Goal: Task Accomplishment & Management: Manage account settings

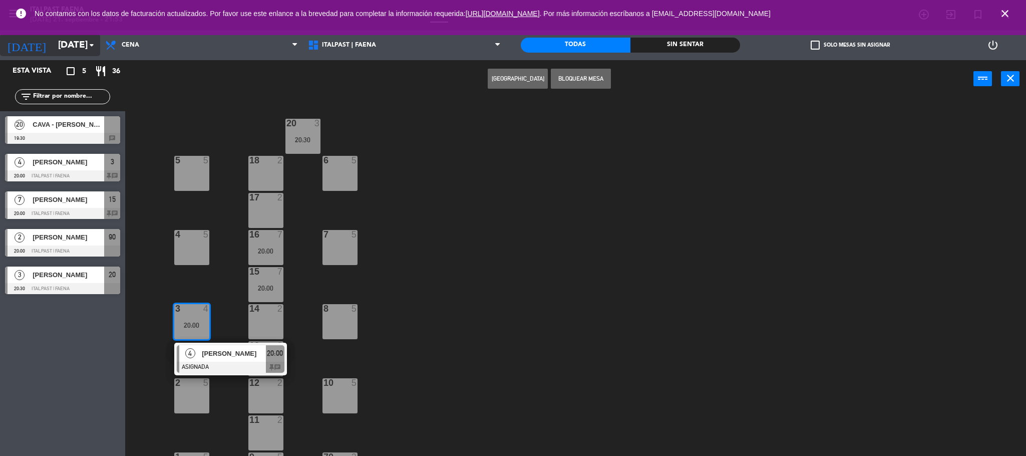
click at [95, 47] on icon "arrow_drop_down" at bounding box center [92, 45] width 12 height 12
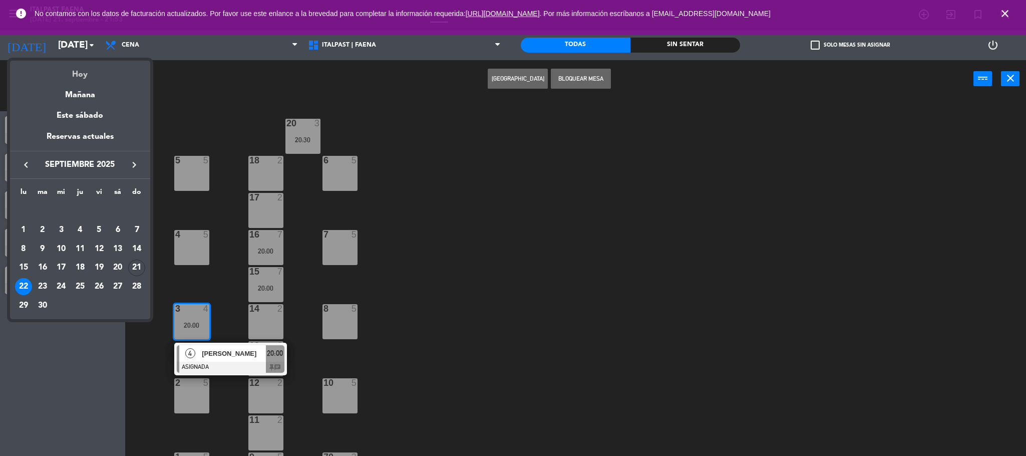
click at [80, 71] on div "Hoy" at bounding box center [80, 71] width 140 height 21
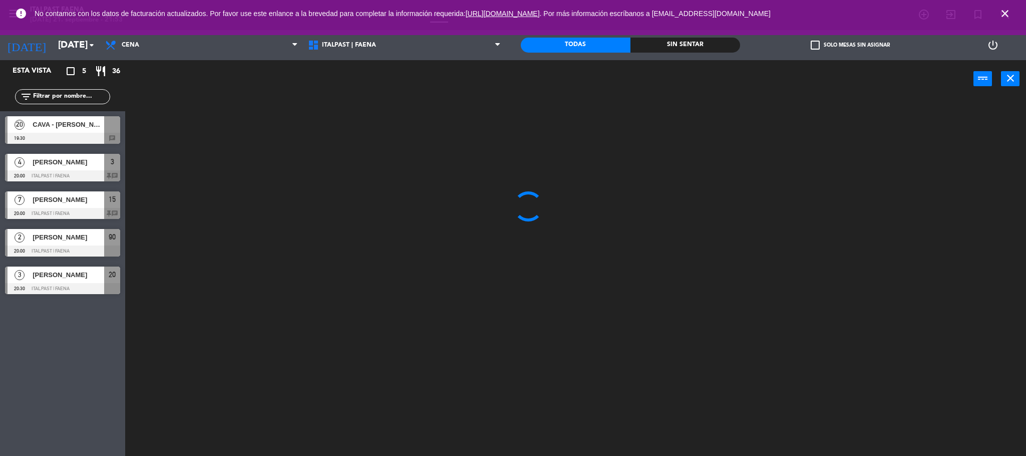
type input "[DATE]"
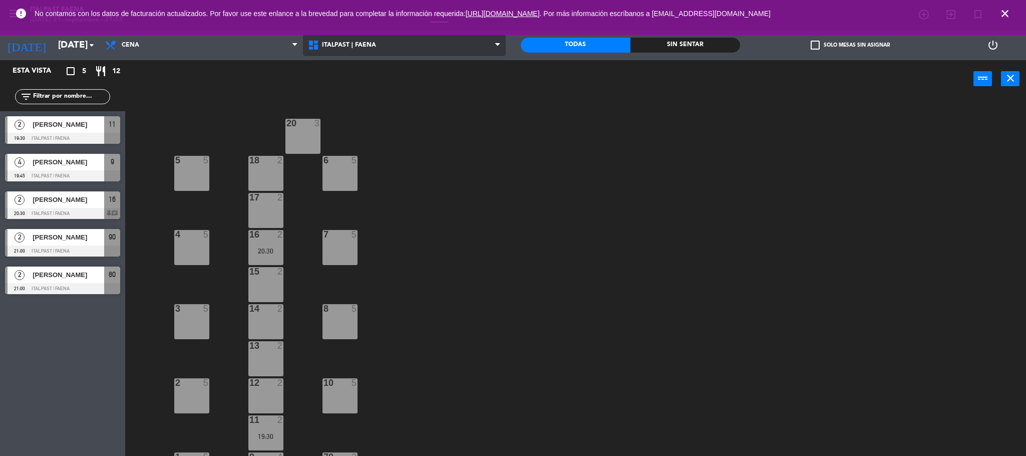
click at [439, 51] on span "ITALPAST | FAENA" at bounding box center [404, 45] width 203 height 22
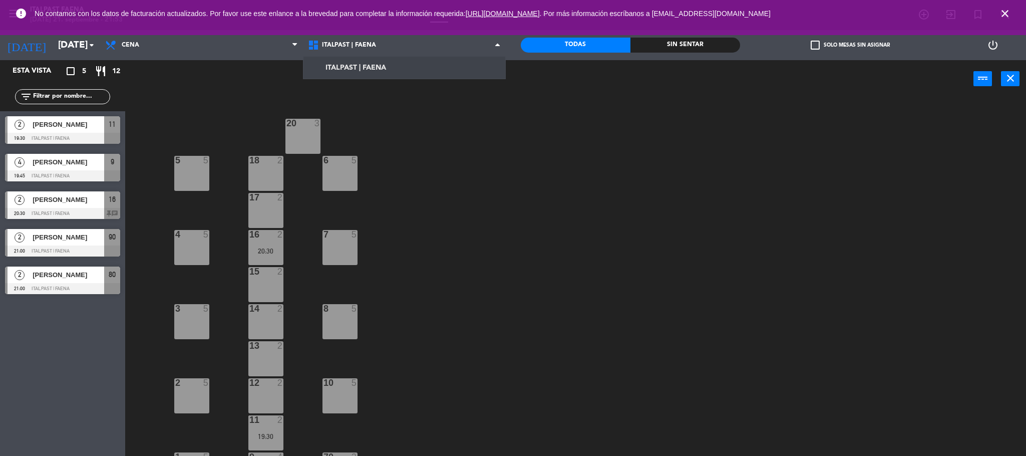
click at [512, 10] on icon "close" at bounding box center [1005, 14] width 12 height 12
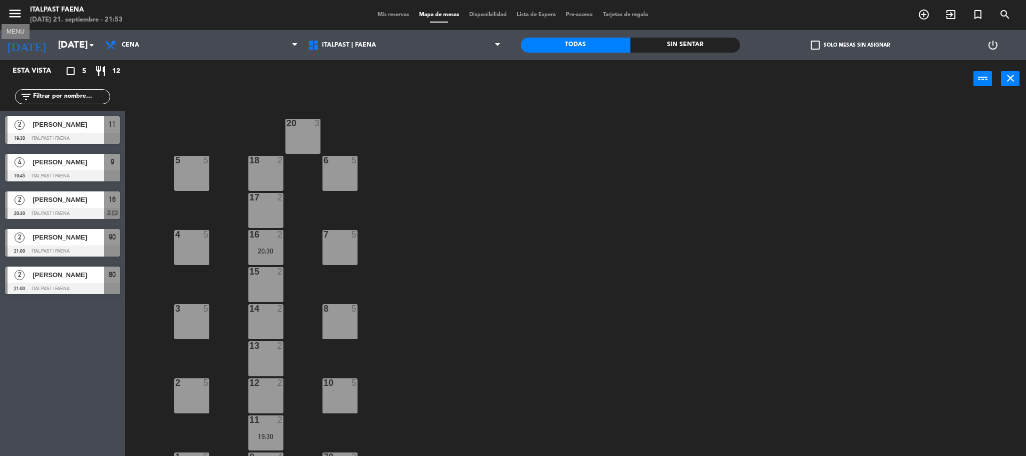
click at [19, 9] on icon "menu" at bounding box center [15, 13] width 15 height 15
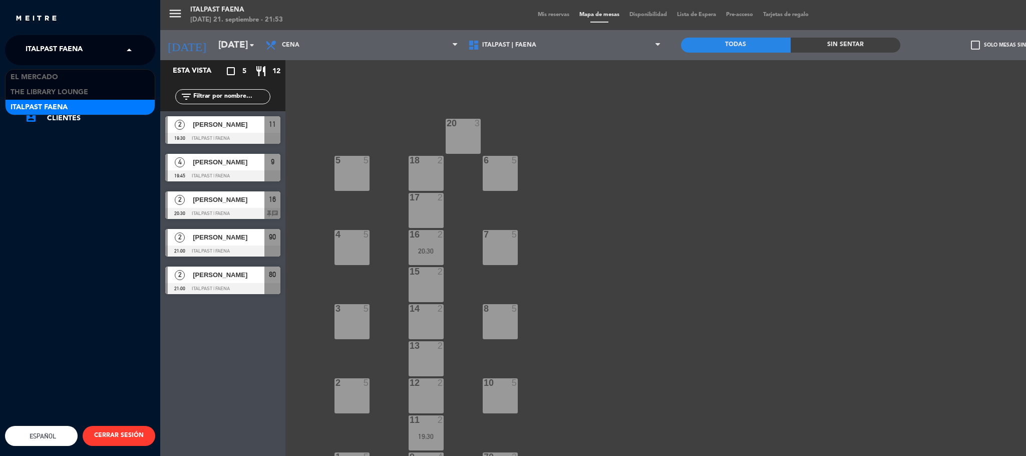
click at [135, 48] on span at bounding box center [131, 50] width 17 height 21
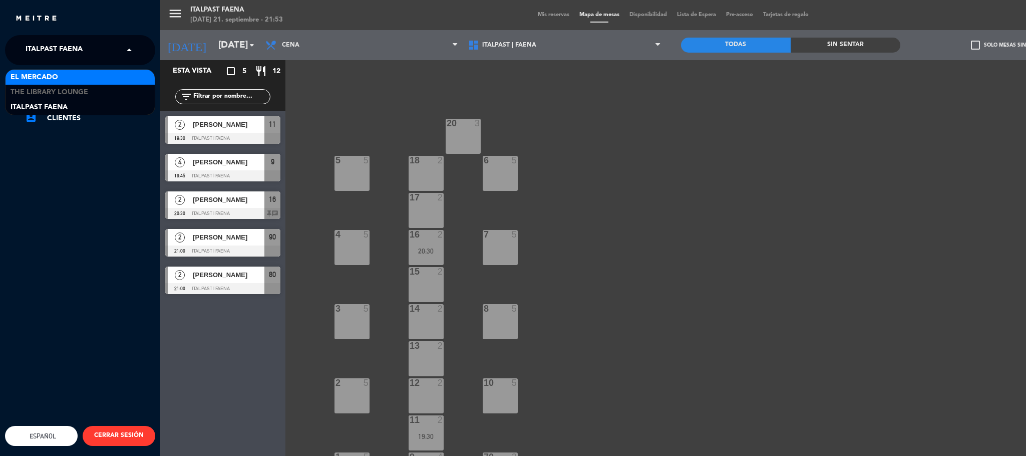
click at [47, 74] on span "El Mercado" at bounding box center [35, 78] width 48 height 12
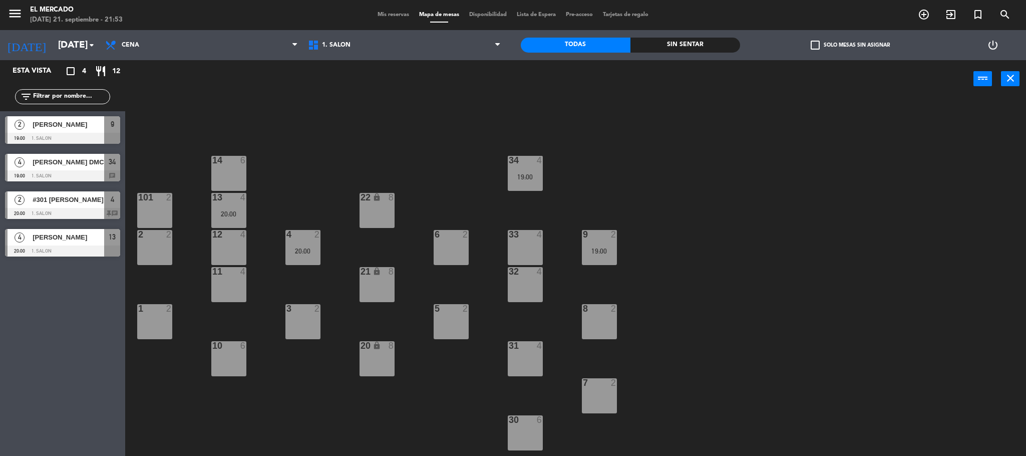
click at [391, 14] on span "Mis reservas" at bounding box center [393, 15] width 42 height 6
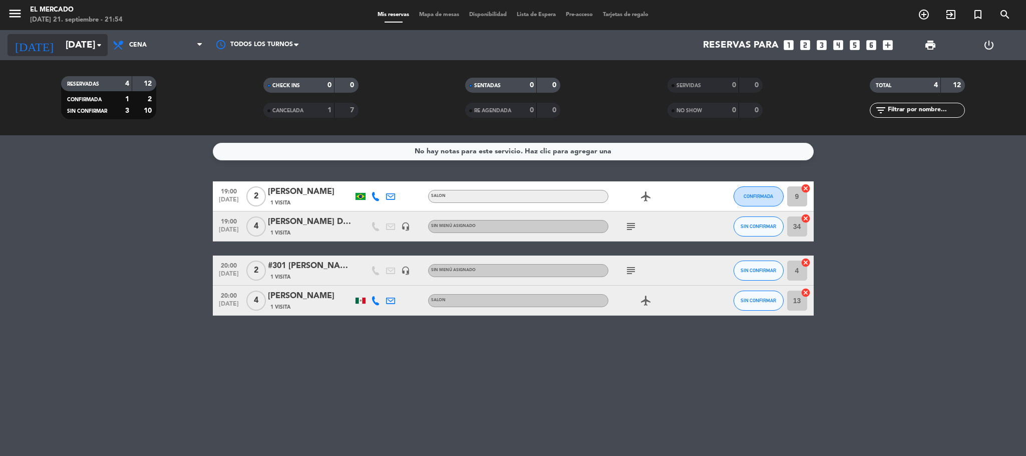
click at [95, 40] on icon "arrow_drop_down" at bounding box center [99, 45] width 12 height 12
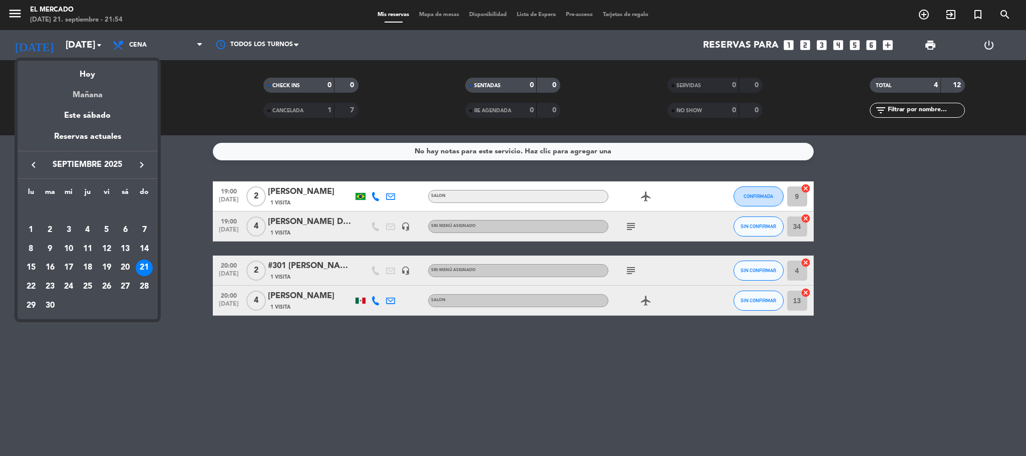
click at [88, 92] on div "Mañana" at bounding box center [88, 91] width 140 height 21
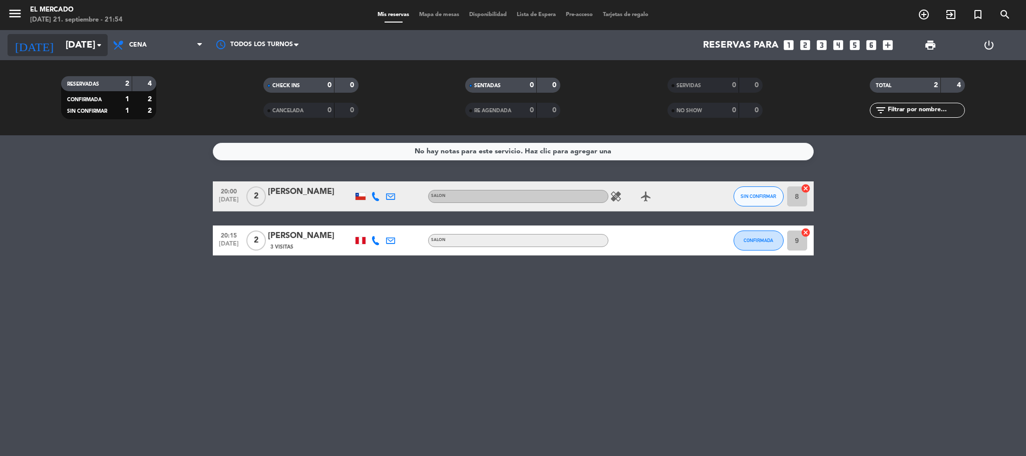
click at [88, 35] on input "[DATE]" at bounding box center [121, 45] width 121 height 21
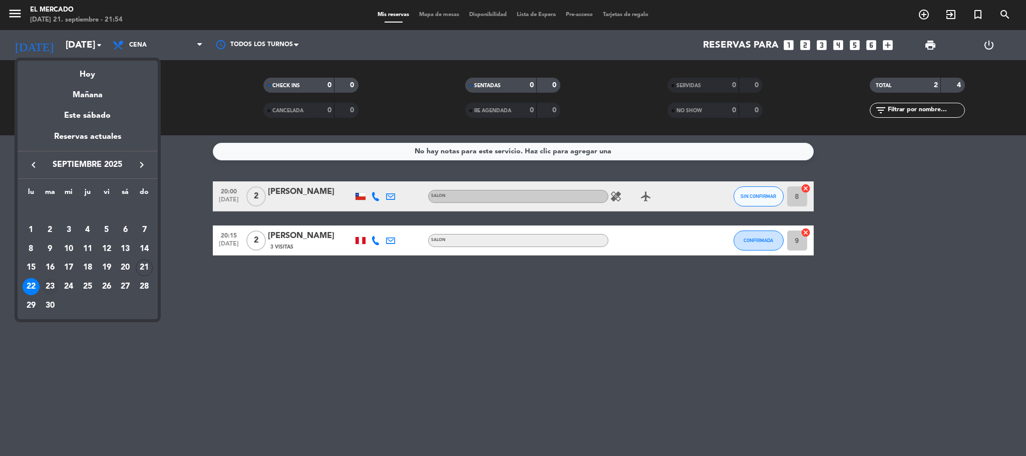
click at [49, 284] on div "23" at bounding box center [50, 286] width 17 height 17
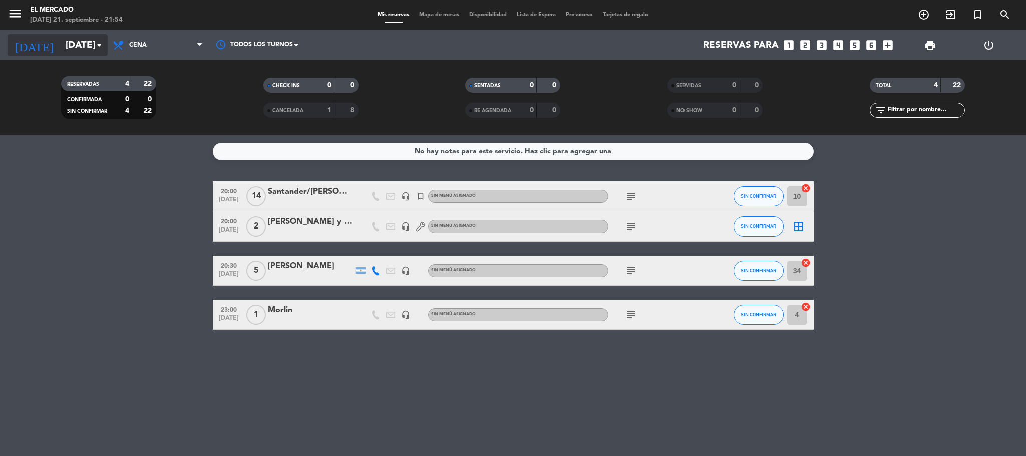
click at [100, 46] on icon "arrow_drop_down" at bounding box center [99, 45] width 12 height 12
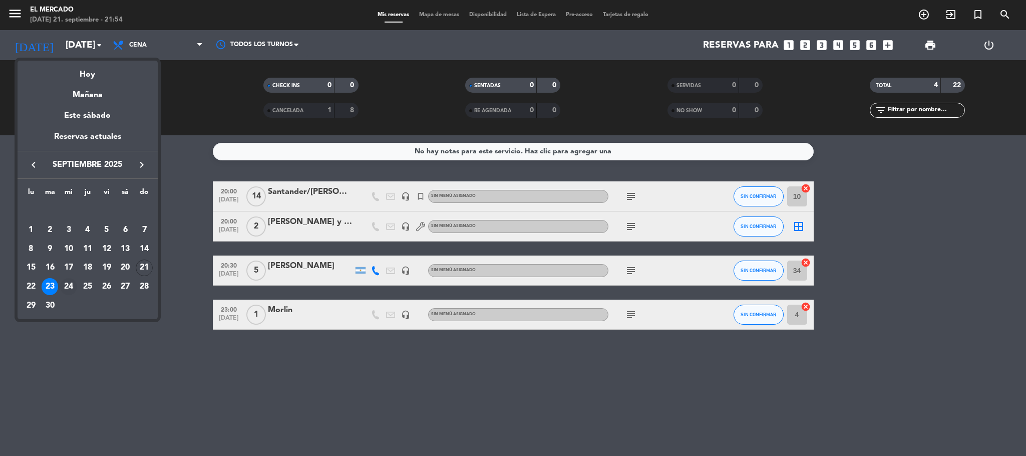
click at [68, 286] on div "24" at bounding box center [68, 286] width 17 height 17
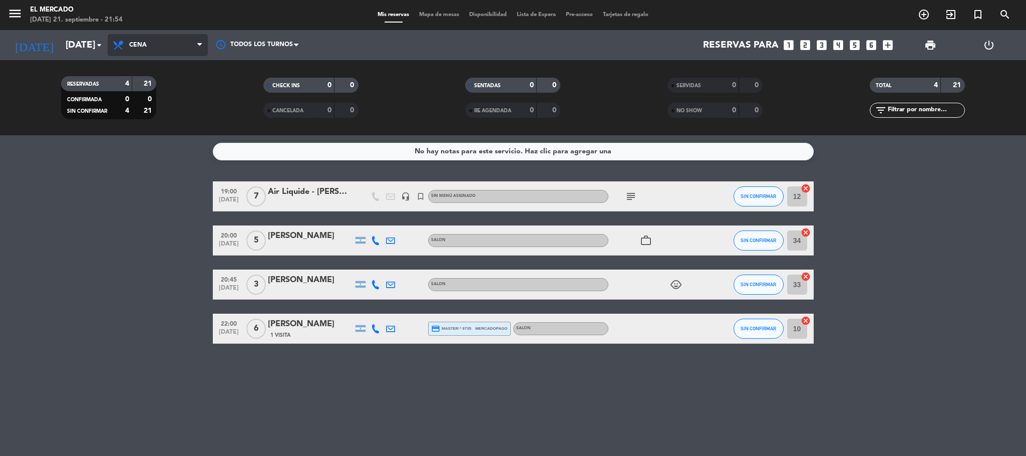
click at [194, 42] on span "Cena" at bounding box center [158, 45] width 100 height 22
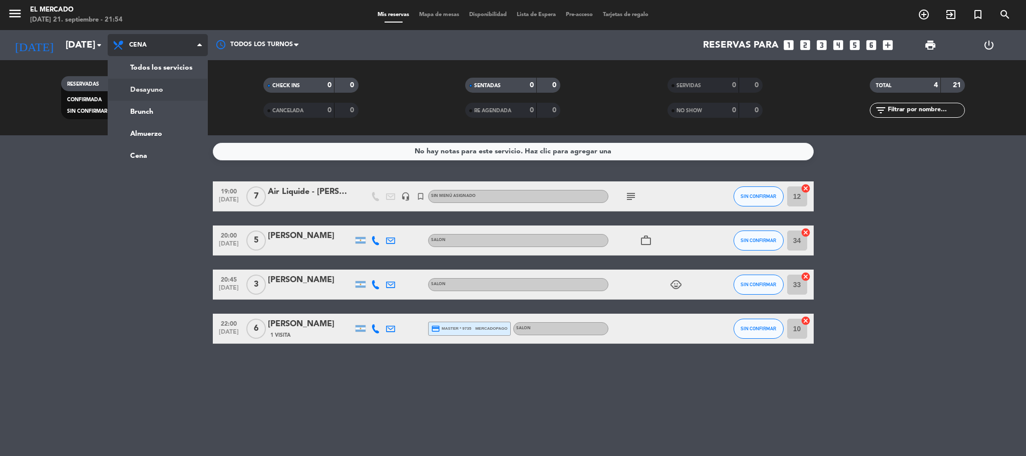
click at [152, 89] on div "menu El [PERSON_NAME][DATE] 21. septiembre - 21:54 Mis reservas Mapa de mesas D…" at bounding box center [513, 67] width 1026 height 135
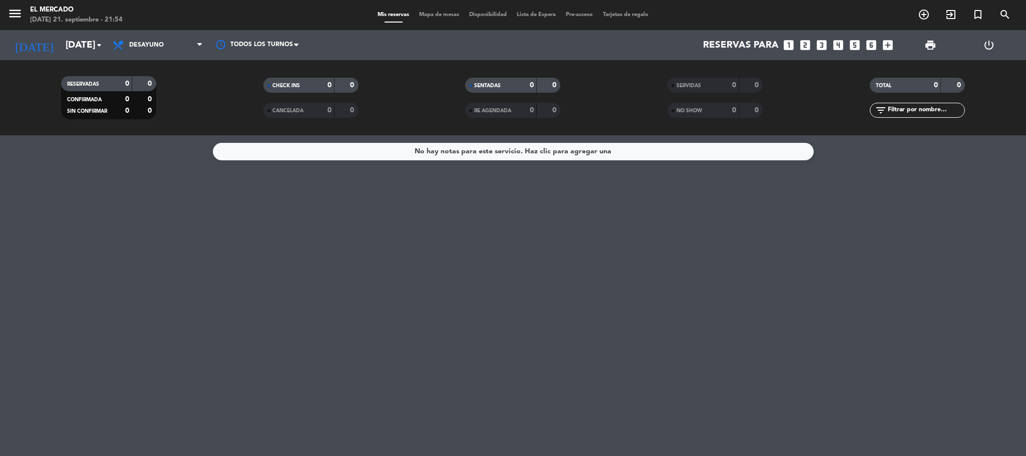
click at [182, 41] on span "Desayuno" at bounding box center [158, 45] width 100 height 22
click at [154, 107] on div "menu El [PERSON_NAME][DATE] 21. septiembre - 21:54 Mis reservas Mapa de mesas D…" at bounding box center [513, 67] width 1026 height 135
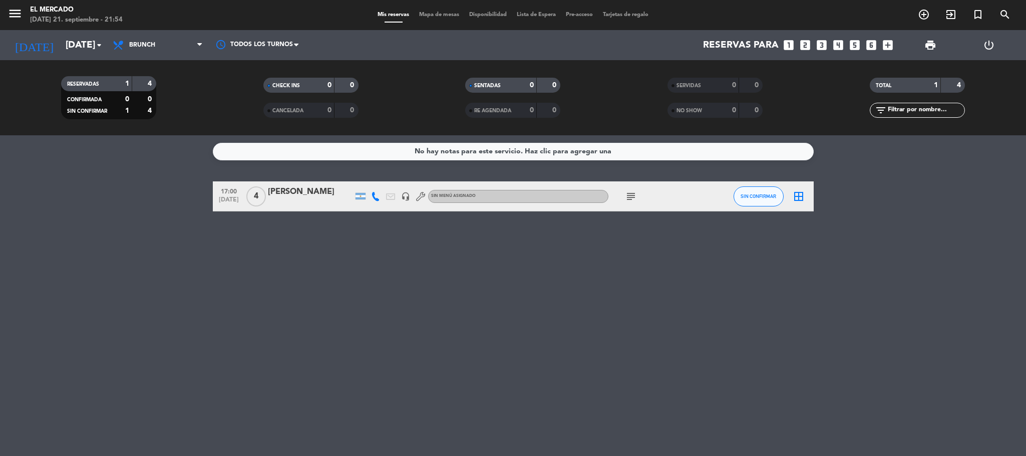
click at [197, 46] on icon at bounding box center [199, 45] width 5 height 8
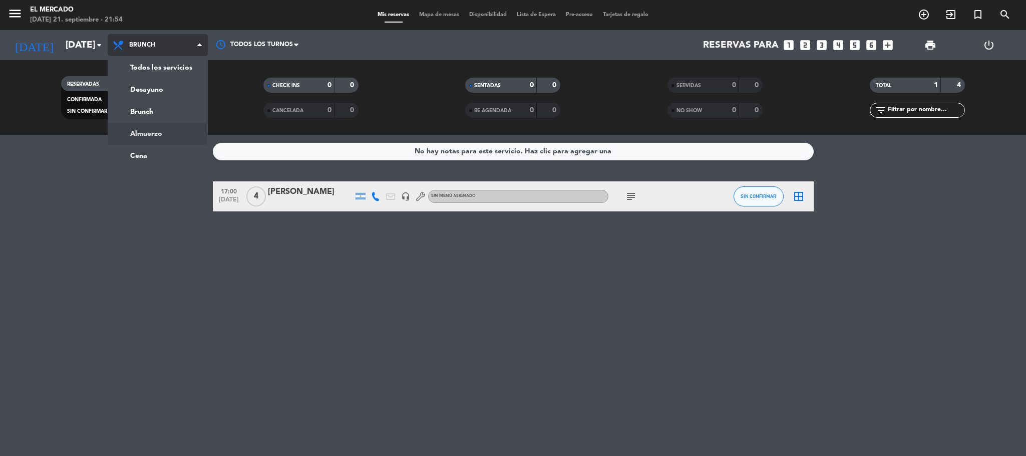
click at [158, 134] on div "menu El [PERSON_NAME][DATE] 21. septiembre - 21:54 Mis reservas Mapa de mesas D…" at bounding box center [513, 67] width 1026 height 135
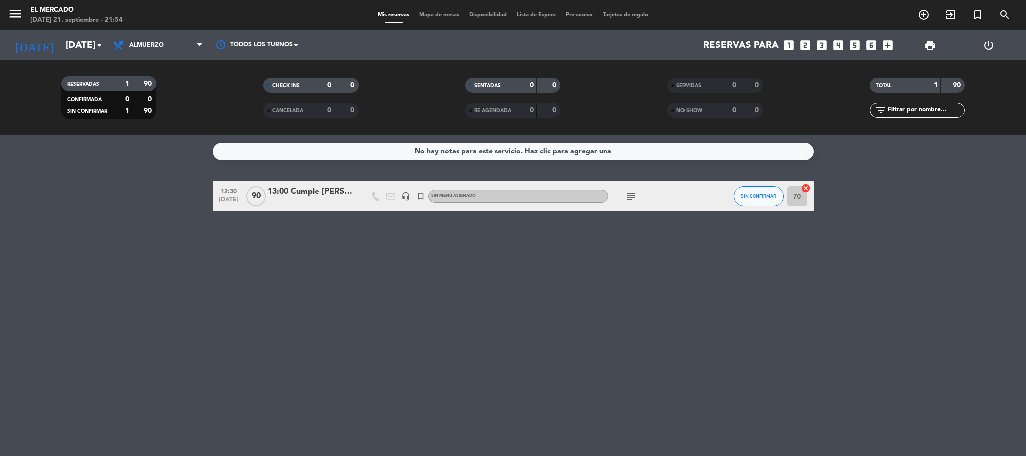
click at [512, 196] on icon "subject" at bounding box center [631, 196] width 12 height 12
click at [396, 281] on div "No hay notas para este servicio. Haz clic para agregar una 12:30 [DATE] 13:00 C…" at bounding box center [513, 295] width 1026 height 320
click at [160, 45] on span "Almuerzo" at bounding box center [146, 45] width 35 height 7
click at [152, 149] on ng-component "menu El [PERSON_NAME][DATE] 21. septiembre - 21:55 Mis reservas Mapa de mesas D…" at bounding box center [513, 228] width 1026 height 456
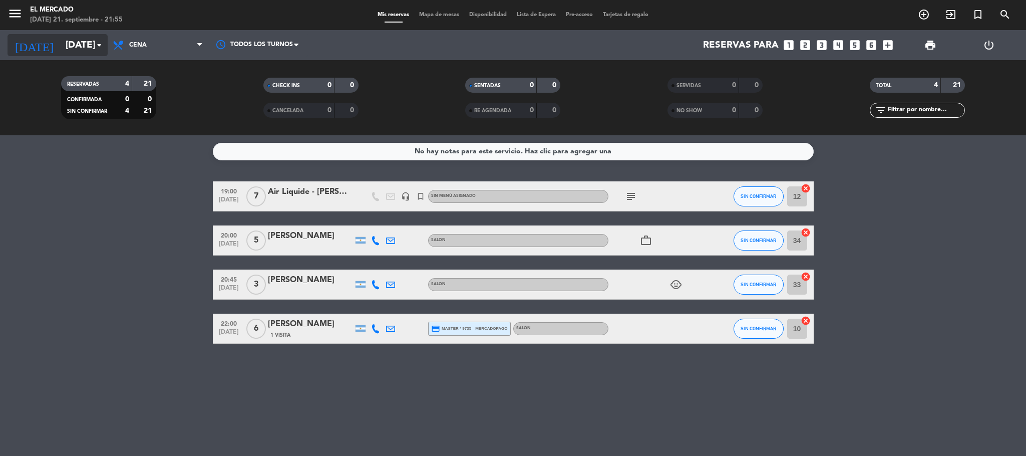
click at [90, 46] on input "[DATE]" at bounding box center [121, 45] width 121 height 21
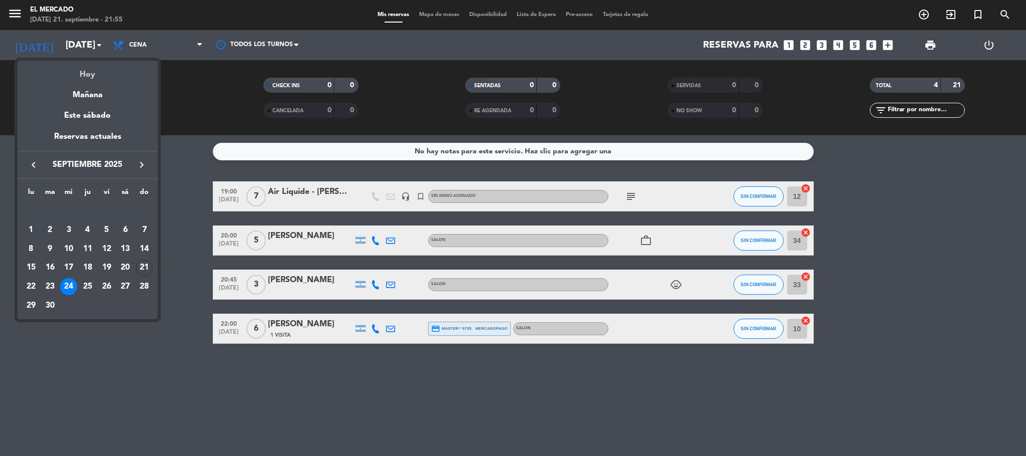
click at [87, 71] on div "Hoy" at bounding box center [88, 71] width 140 height 21
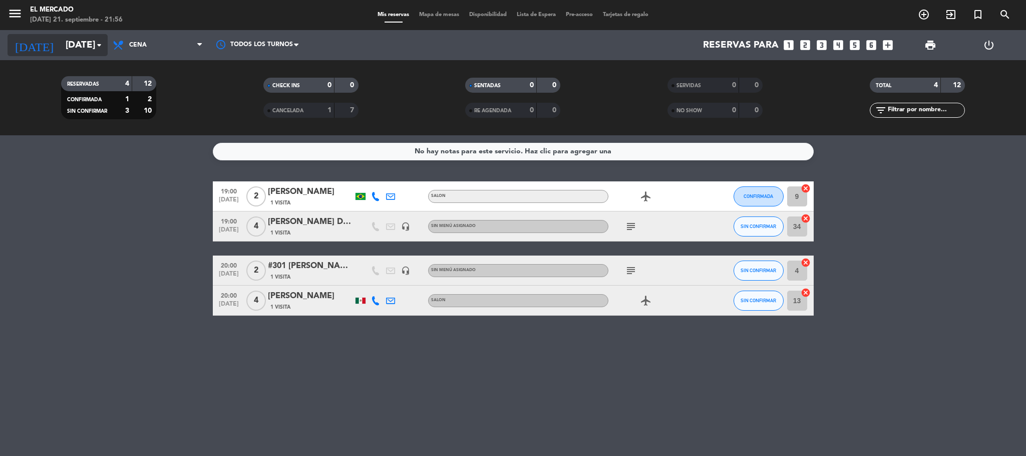
click at [95, 43] on icon "arrow_drop_down" at bounding box center [99, 45] width 12 height 12
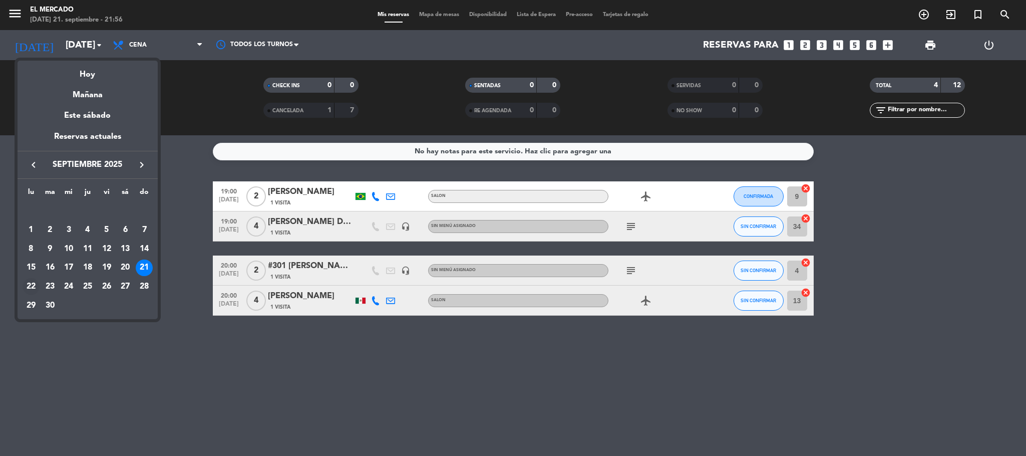
click at [29, 282] on div "22" at bounding box center [31, 286] width 17 height 17
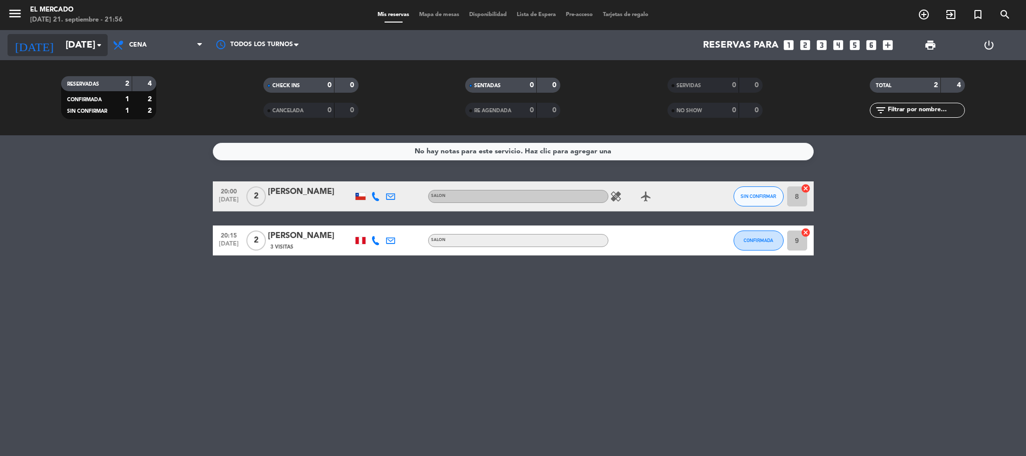
click at [66, 52] on input "[DATE]" at bounding box center [121, 45] width 121 height 21
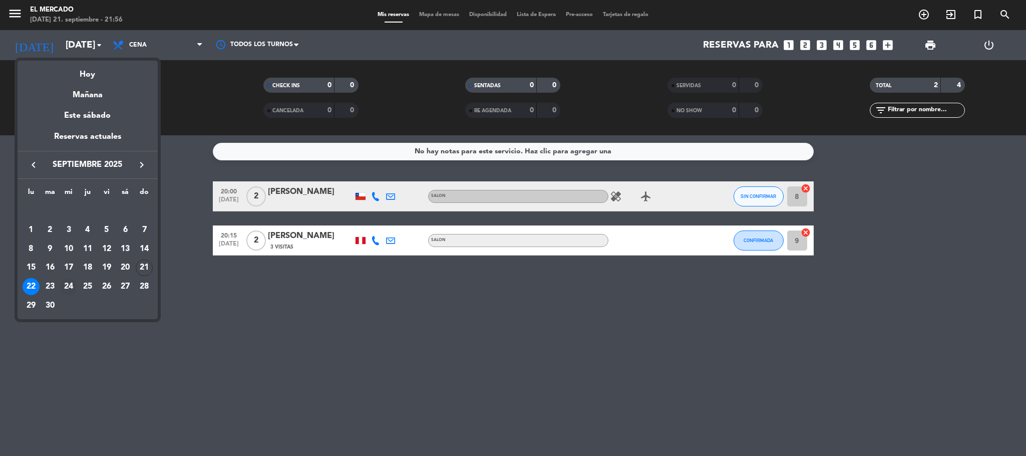
click at [69, 283] on div "24" at bounding box center [68, 286] width 17 height 17
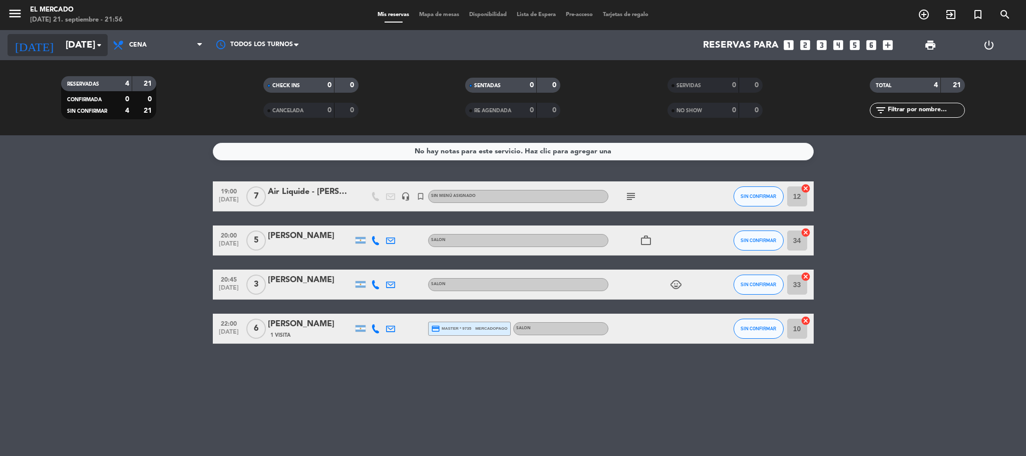
click at [92, 47] on input "[DATE]" at bounding box center [121, 45] width 121 height 21
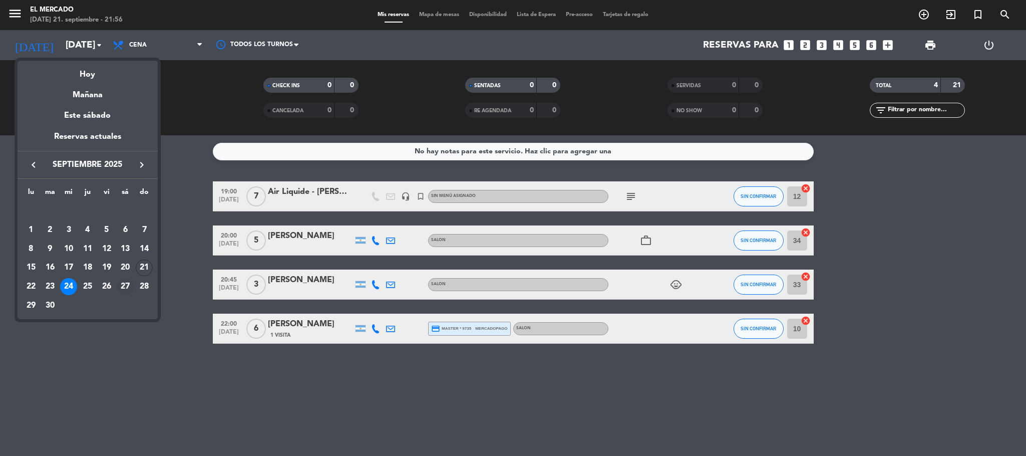
click at [122, 285] on div "27" at bounding box center [125, 286] width 17 height 17
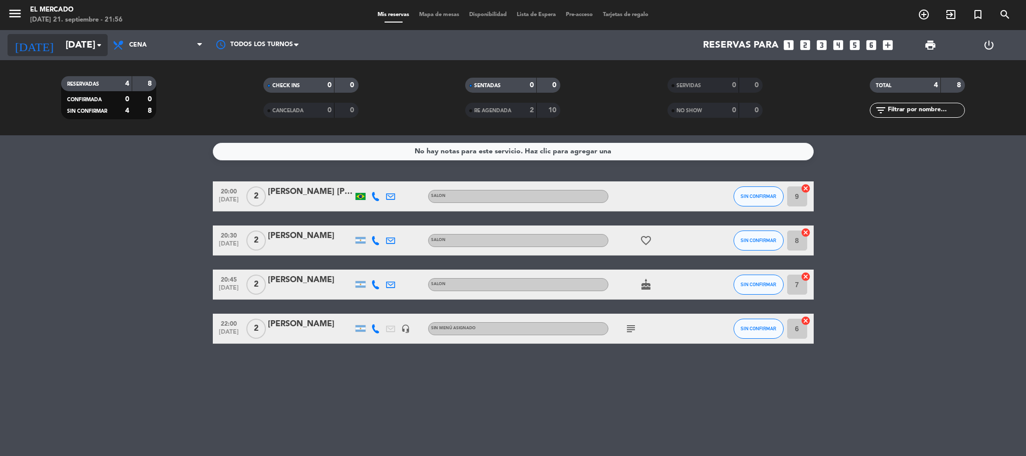
click at [89, 50] on input "[DATE]" at bounding box center [121, 45] width 121 height 21
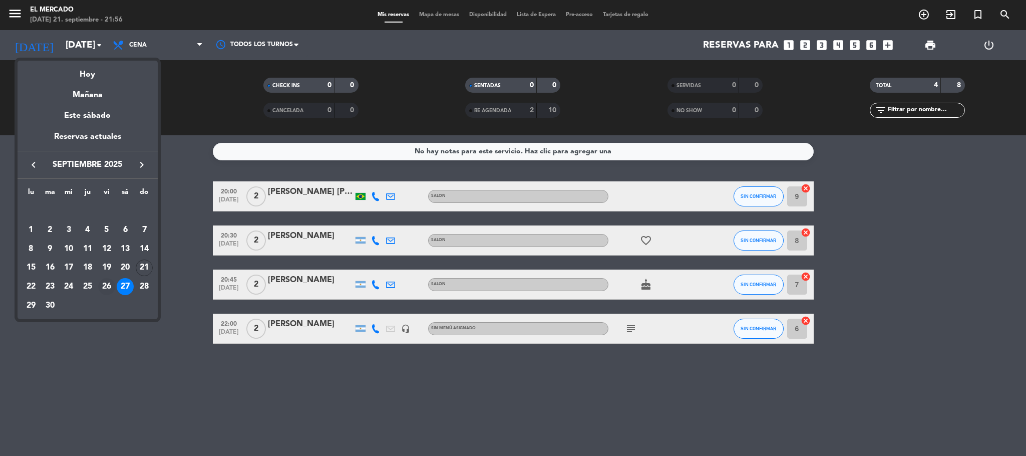
click at [105, 279] on div "26" at bounding box center [106, 286] width 17 height 17
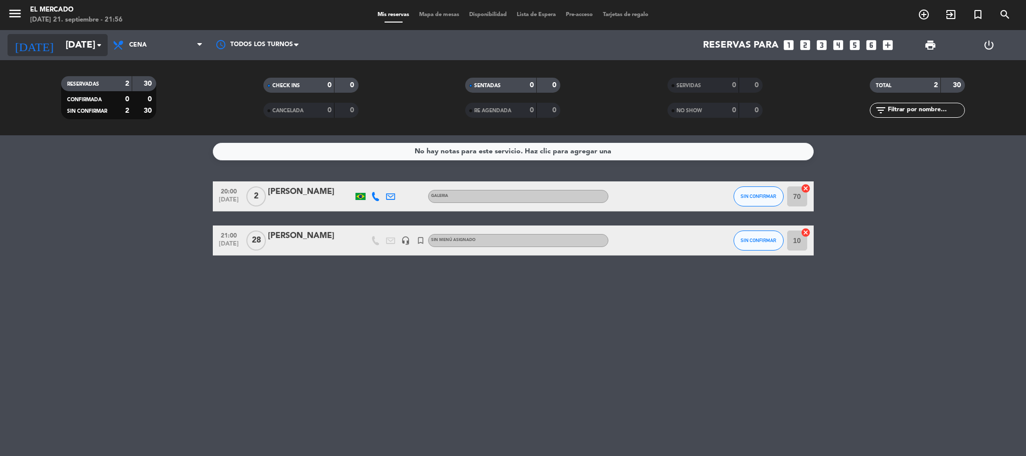
click at [99, 45] on icon "arrow_drop_down" at bounding box center [99, 45] width 12 height 12
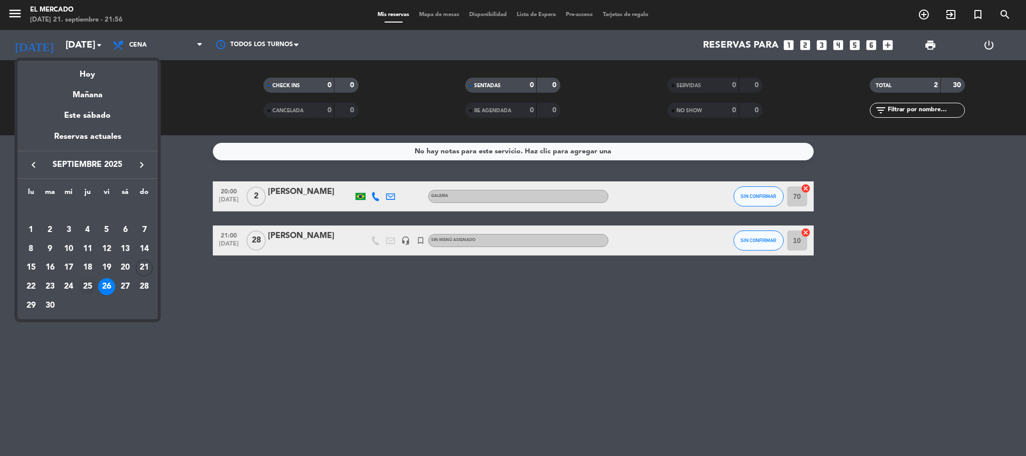
click at [86, 288] on div "25" at bounding box center [87, 286] width 17 height 17
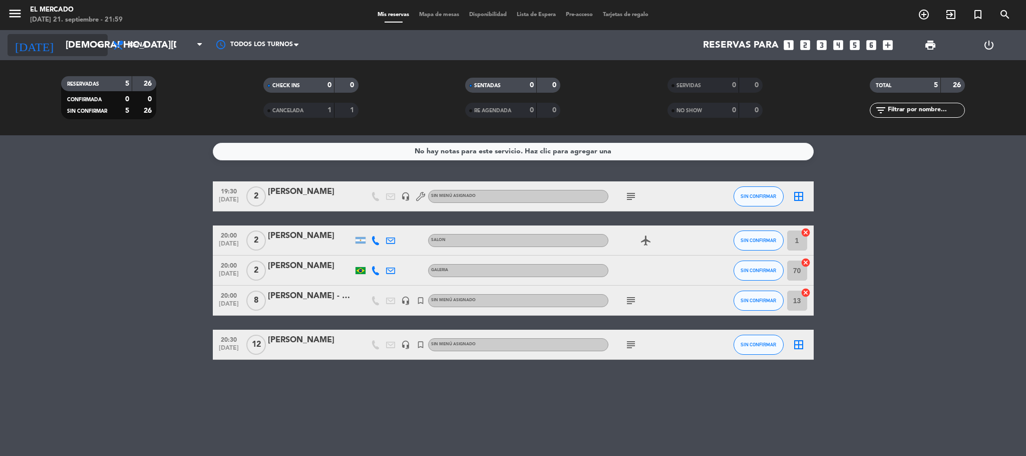
click at [94, 40] on icon "arrow_drop_down" at bounding box center [99, 45] width 12 height 12
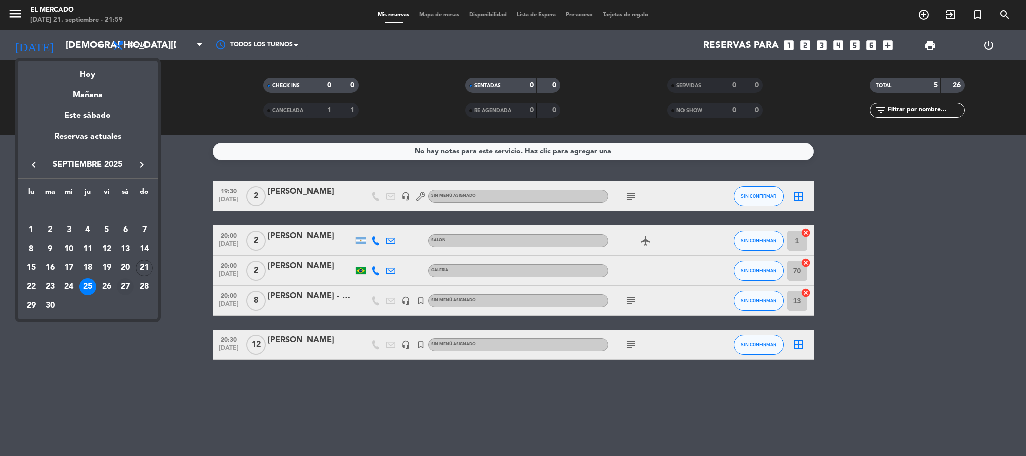
click at [125, 284] on div "27" at bounding box center [125, 286] width 17 height 17
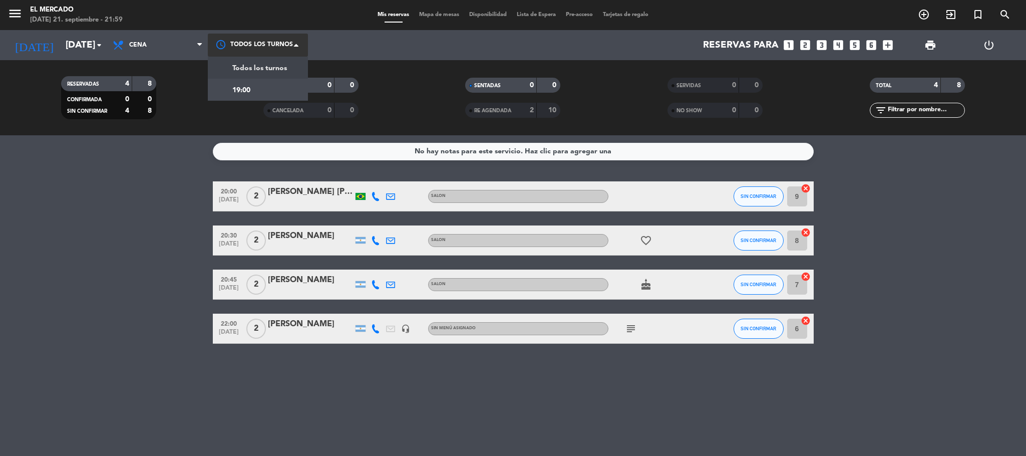
click at [299, 46] on span at bounding box center [299, 45] width 10 height 10
click at [194, 42] on span "Cena" at bounding box center [158, 45] width 100 height 22
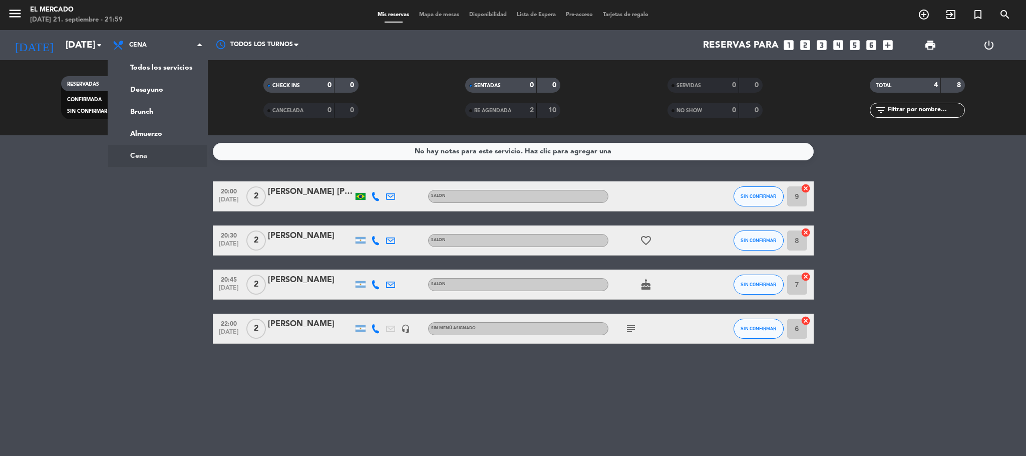
click at [161, 239] on bookings-row "20:00 [DATE] 2 [PERSON_NAME] [PERSON_NAME] da [PERSON_NAME] SALON SIN CONFIRMAR…" at bounding box center [513, 262] width 1026 height 162
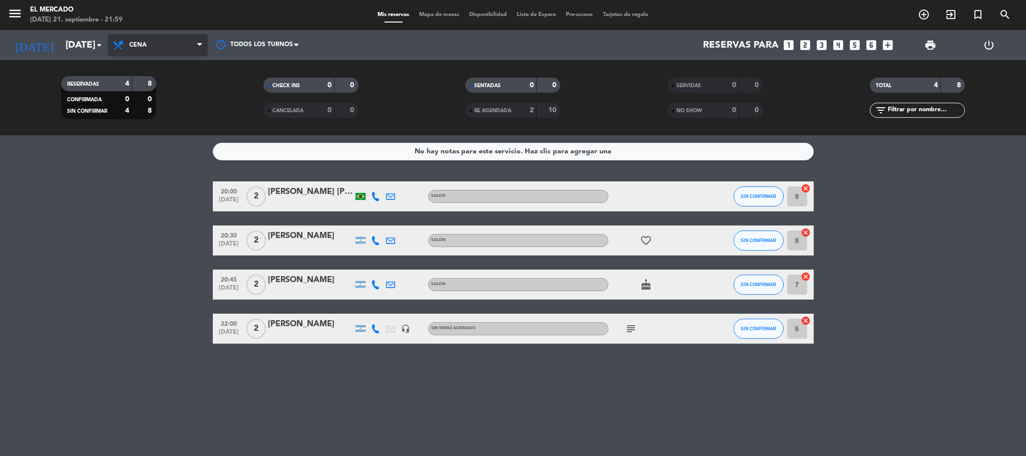
click at [200, 47] on icon at bounding box center [199, 45] width 5 height 8
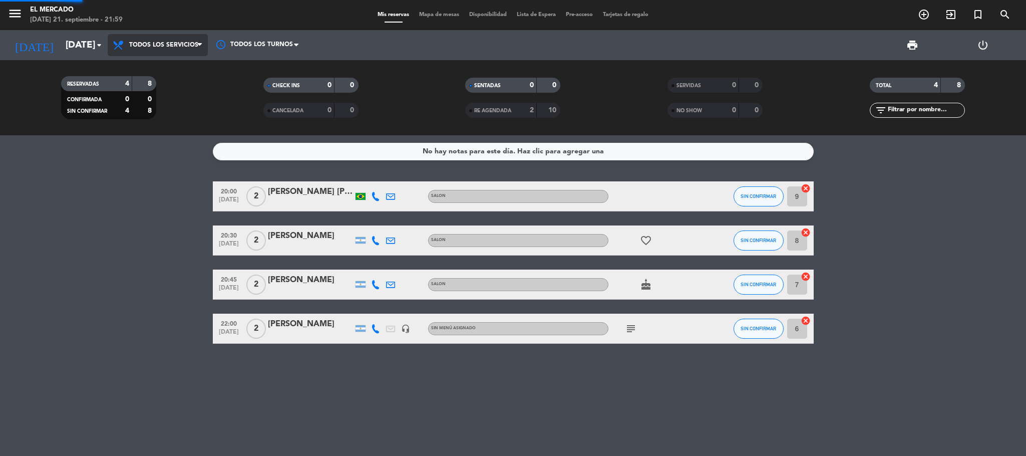
click at [164, 62] on div "menu El [PERSON_NAME][DATE] 21. septiembre - 21:59 Mis reservas Mapa de mesas D…" at bounding box center [513, 67] width 1026 height 135
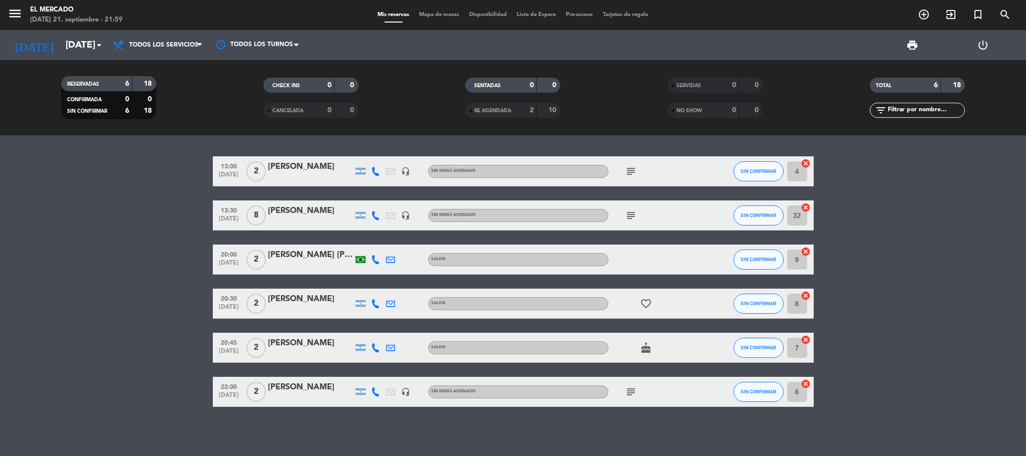
click at [512, 213] on icon "subject" at bounding box center [631, 215] width 12 height 12
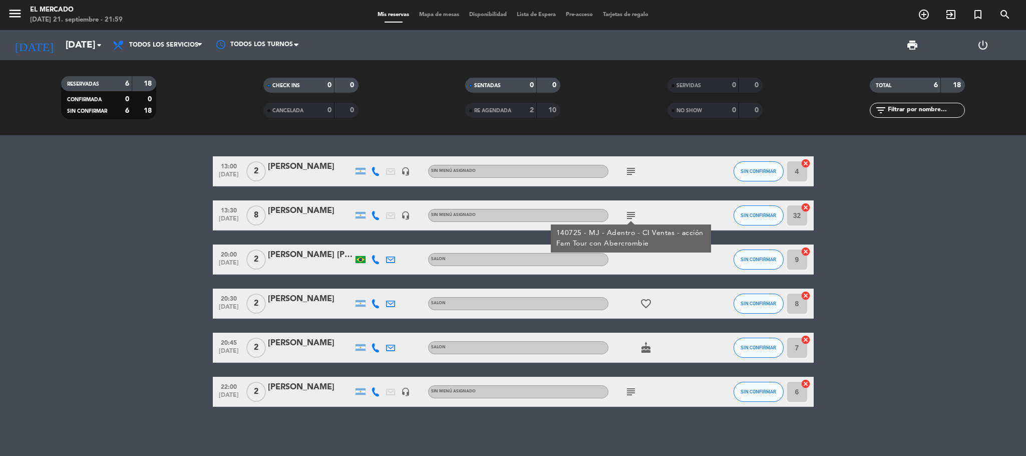
scroll to position [1, 0]
click at [99, 41] on icon "arrow_drop_down" at bounding box center [99, 45] width 12 height 12
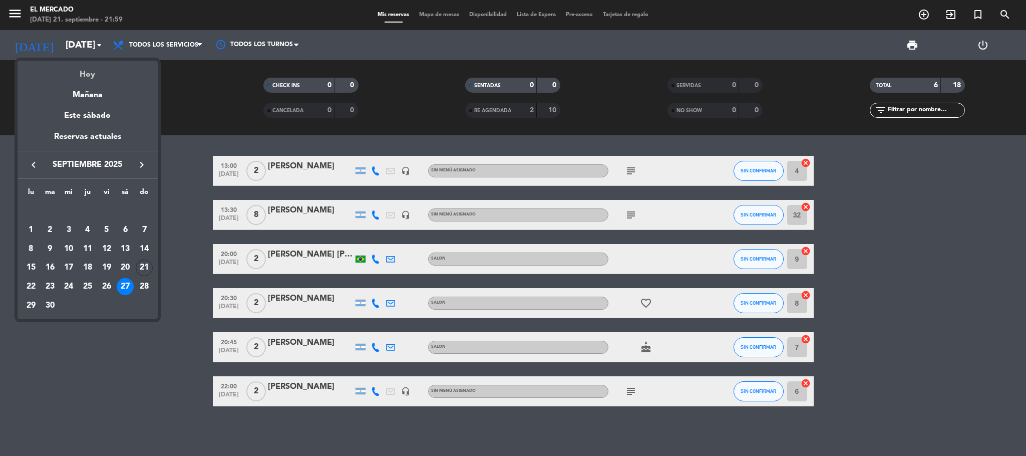
click at [92, 71] on div "Hoy" at bounding box center [88, 71] width 140 height 21
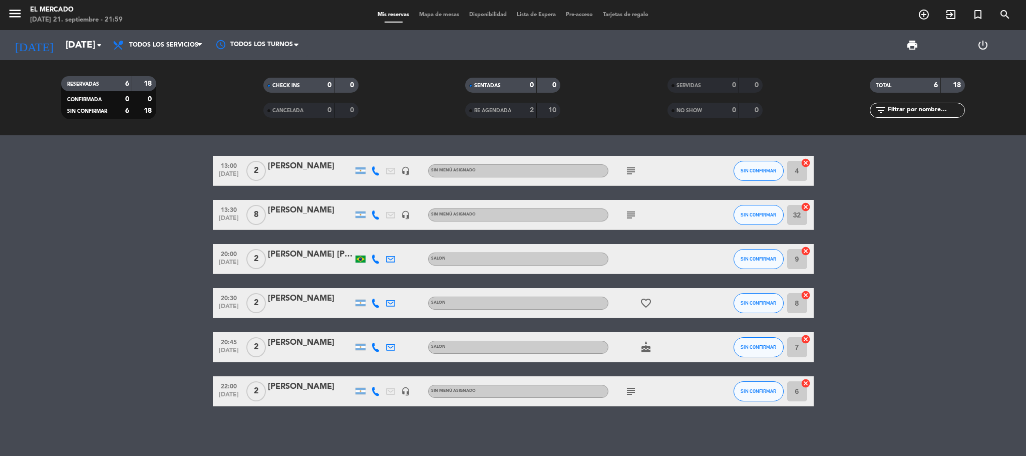
type input "[DATE]"
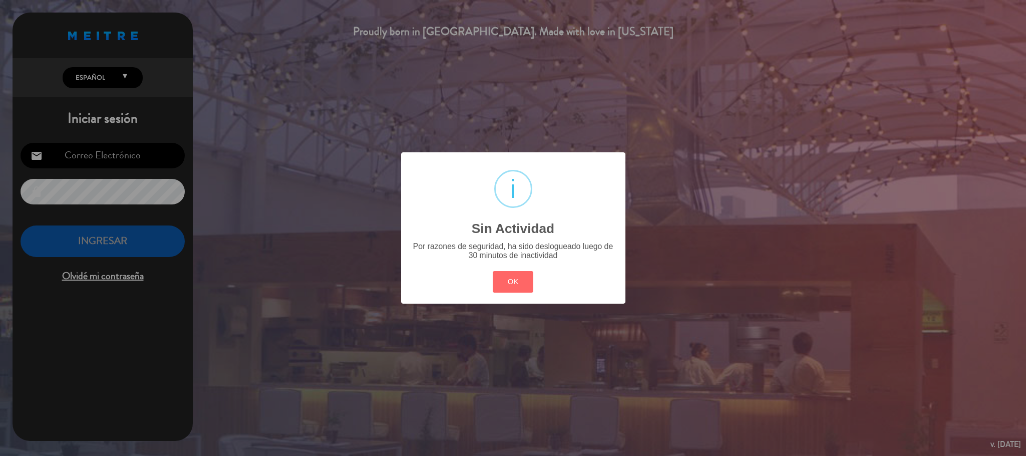
type input "[EMAIL_ADDRESS][DOMAIN_NAME]"
